Goal: Transaction & Acquisition: Book appointment/travel/reservation

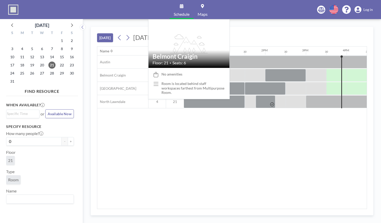
scroll to position [0, 611]
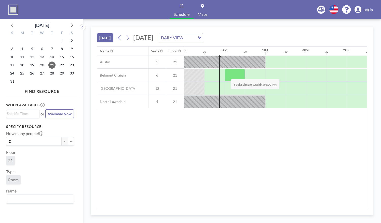
click at [226, 75] on div at bounding box center [234, 75] width 20 height 13
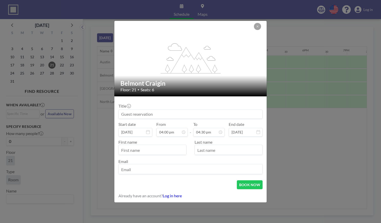
click at [141, 116] on input at bounding box center [191, 114] width 144 height 9
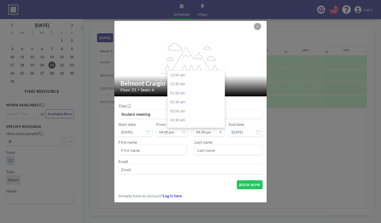
scroll to position [299, 0]
click at [216, 135] on input "04:30 pm" at bounding box center [208, 132] width 31 height 9
type input "Student meeting"
click at [195, 80] on div "05:00 pm" at bounding box center [197, 84] width 60 height 9
type input "05:00 pm"
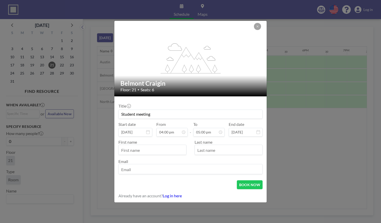
click at [132, 150] on input "text" at bounding box center [152, 150] width 67 height 9
type input "[PERSON_NAME]"
click at [211, 152] on input "text" at bounding box center [228, 150] width 67 height 9
type input "[PERSON_NAME]"
click at [200, 169] on input "email" at bounding box center [191, 169] width 144 height 9
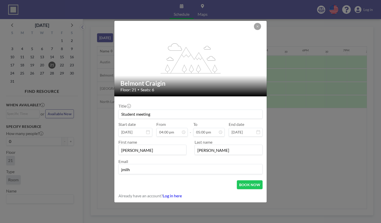
type input "[EMAIL_ADDRESS][DOMAIN_NAME]"
click at [247, 187] on button "BOOK NOW" at bounding box center [250, 184] width 26 height 9
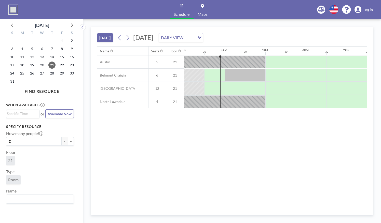
click at [27, 12] on div "Schedule Maps English Polski 日本語 Española Log in" at bounding box center [190, 9] width 381 height 19
